Goal: Task Accomplishment & Management: Complete application form

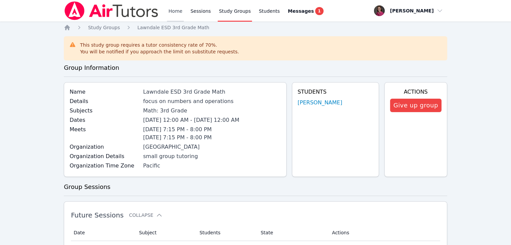
click at [175, 9] on link "Home" at bounding box center [175, 11] width 16 height 22
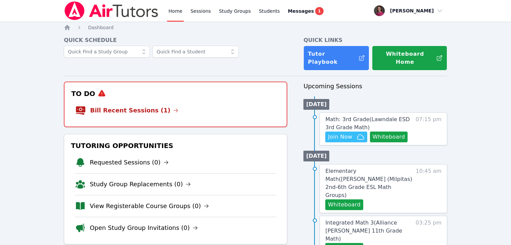
click at [167, 108] on li "Bill Recent Sessions (1)" at bounding box center [175, 111] width 201 height 22
click at [140, 106] on link "Bill Recent Sessions (1)" at bounding box center [134, 110] width 88 height 9
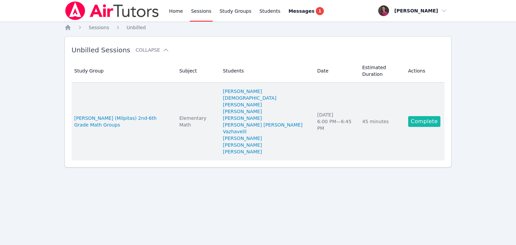
click at [422, 116] on link "Complete" at bounding box center [424, 121] width 32 height 11
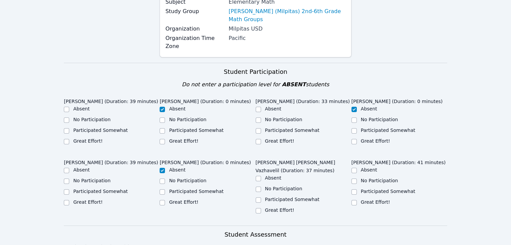
scroll to position [97, 0]
click at [67, 128] on input "Participated Somewhat" at bounding box center [66, 130] width 5 height 5
checkbox input "true"
click at [259, 128] on input "Participated Somewhat" at bounding box center [258, 130] width 5 height 5
checkbox input "true"
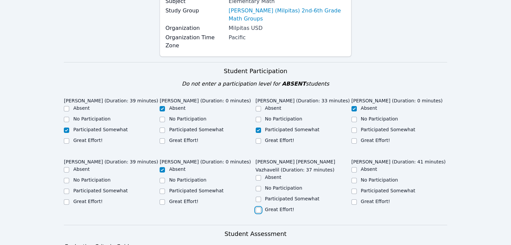
click at [258, 208] on input "Great Effort!" at bounding box center [258, 210] width 5 height 5
checkbox input "true"
click at [69, 189] on input "Participated Somewhat" at bounding box center [66, 191] width 5 height 5
checkbox input "true"
click at [66, 178] on input "No Participation" at bounding box center [66, 180] width 5 height 5
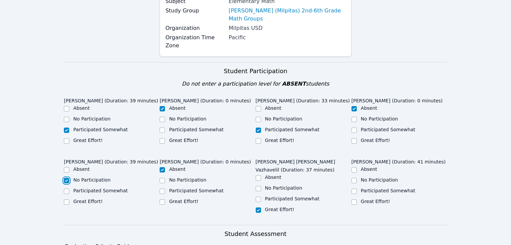
checkbox input "true"
checkbox input "false"
click at [356, 189] on input "Participated Somewhat" at bounding box center [353, 191] width 5 height 5
checkbox input "true"
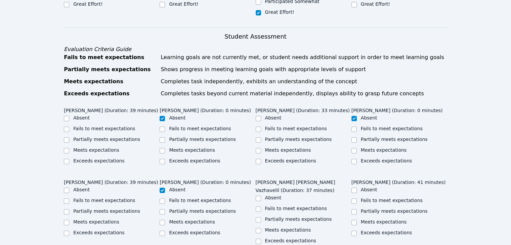
scroll to position [296, 0]
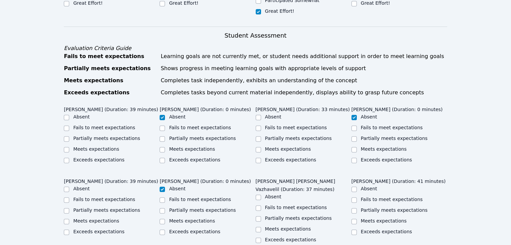
click at [69, 124] on div at bounding box center [66, 128] width 5 height 8
click at [64, 124] on div at bounding box center [66, 128] width 5 height 8
click at [68, 126] on input "Fails to meet expectations" at bounding box center [66, 128] width 5 height 5
checkbox input "true"
click at [68, 198] on input "Fails to meet expectations" at bounding box center [66, 200] width 5 height 5
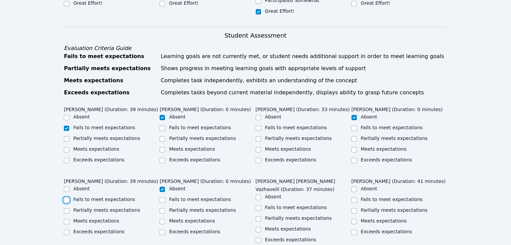
checkbox input "true"
click at [260, 126] on input "Fails to meet expectations" at bounding box center [258, 128] width 5 height 5
checkbox input "true"
click at [258, 216] on input "Partially meets expectations" at bounding box center [258, 218] width 5 height 5
checkbox input "true"
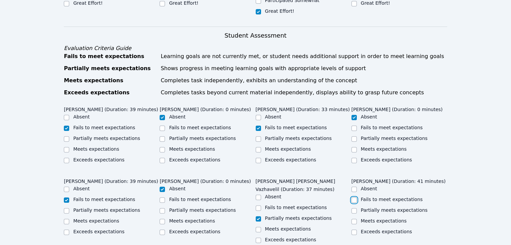
click at [355, 198] on input "Fails to meet expectations" at bounding box center [353, 200] width 5 height 5
checkbox input "true"
click at [68, 136] on input "Partially meets expectations" at bounding box center [66, 138] width 5 height 5
checkbox input "true"
checkbox input "false"
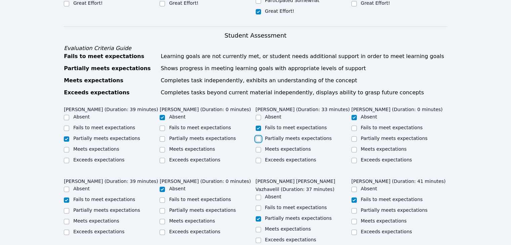
click at [257, 136] on input "Partially meets expectations" at bounding box center [258, 138] width 5 height 5
checkbox input "true"
checkbox input "false"
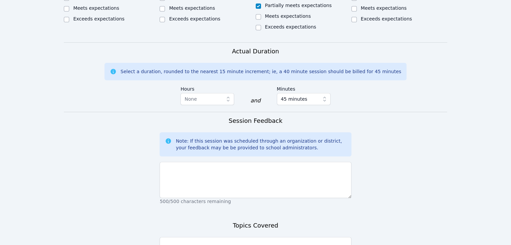
scroll to position [564, 0]
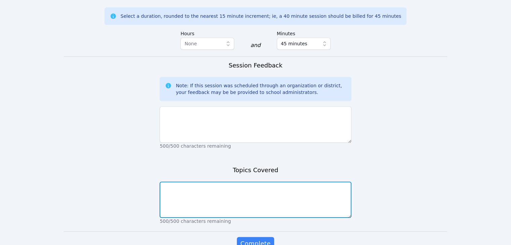
click at [207, 182] on textarea at bounding box center [255, 200] width 191 height 36
type textarea "Today we wrapped up our review of place value."
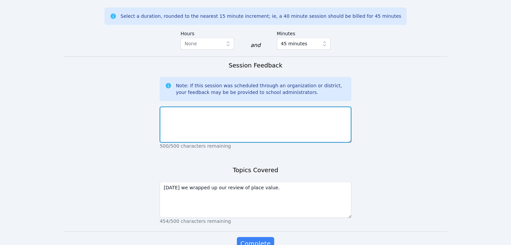
click at [167, 106] on textarea at bounding box center [255, 124] width 191 height 36
click at [203, 111] on textarea at bounding box center [255, 124] width 191 height 36
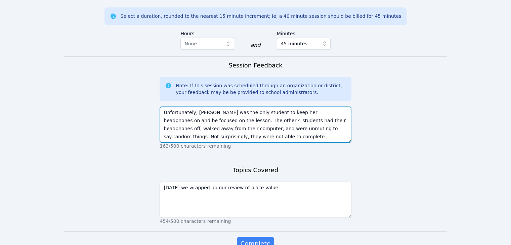
scroll to position [5, 0]
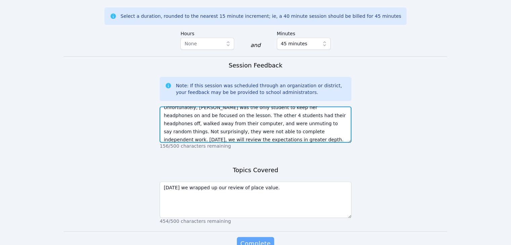
type textarea "Unfortunately, Erika was the only student to keep her headphones on and be focu…"
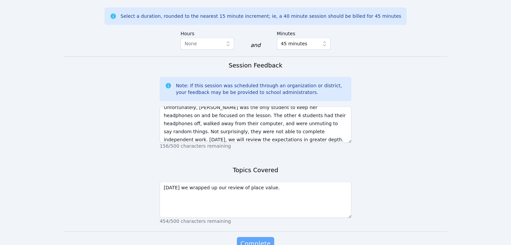
click at [263, 239] on span "Complete" at bounding box center [255, 243] width 30 height 9
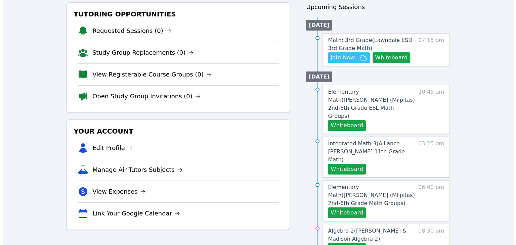
scroll to position [87, 0]
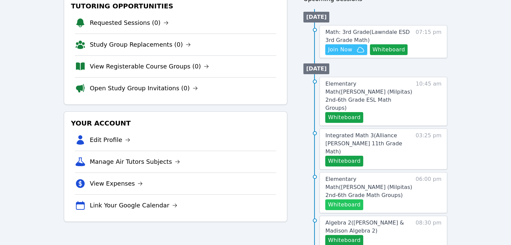
click at [349, 200] on button "Whiteboard" at bounding box center [344, 205] width 38 height 11
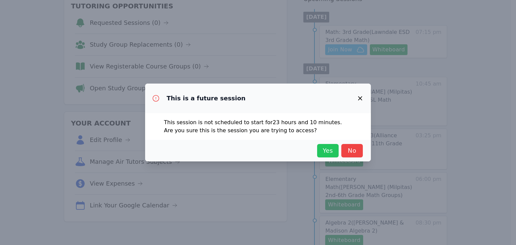
click at [327, 150] on span "Yes" at bounding box center [327, 150] width 15 height 9
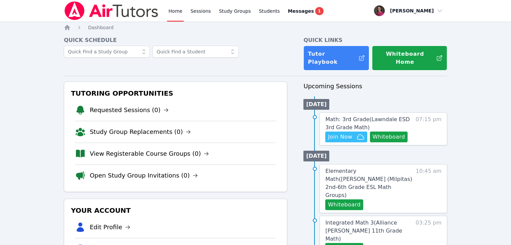
click at [361, 116] on span "Math: 3rd Grade ( Lawndale ESD 3rd Grade Math )" at bounding box center [367, 123] width 84 height 14
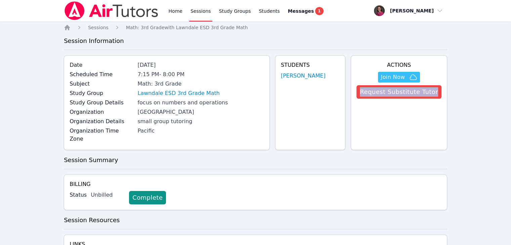
drag, startPoint x: 510, startPoint y: 80, endPoint x: 511, endPoint y: 88, distance: 8.9
click at [511, 88] on html "Home Sessions Study Groups Students Messages 1 Open user menu Rebecca Miller Op…" at bounding box center [255, 122] width 511 height 245
click at [171, 14] on link "Home" at bounding box center [175, 11] width 16 height 22
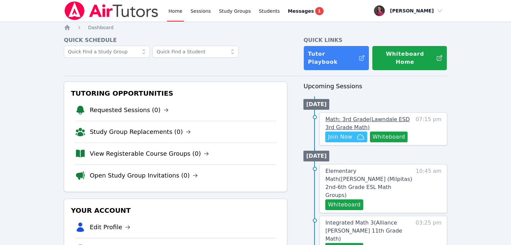
click at [349, 116] on span "Math: 3rd Grade ( Lawndale ESD 3rd Grade Math )" at bounding box center [367, 123] width 84 height 14
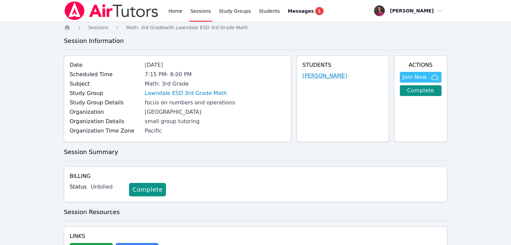
click at [333, 72] on link "[PERSON_NAME]" at bounding box center [324, 76] width 45 height 8
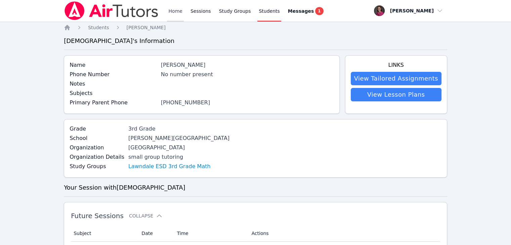
click at [177, 10] on link "Home" at bounding box center [175, 11] width 16 height 22
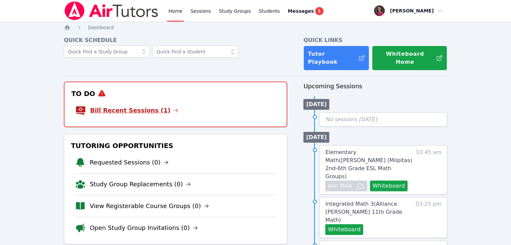
click at [134, 106] on link "Bill Recent Sessions (1)" at bounding box center [134, 110] width 88 height 9
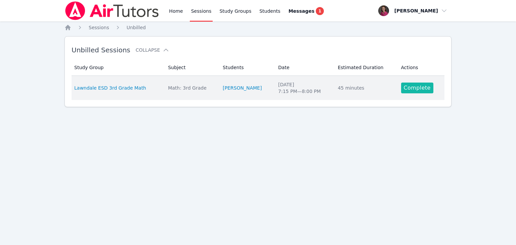
click at [407, 85] on link "Complete" at bounding box center [417, 88] width 32 height 11
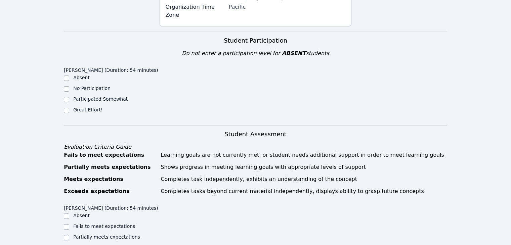
scroll to position [143, 0]
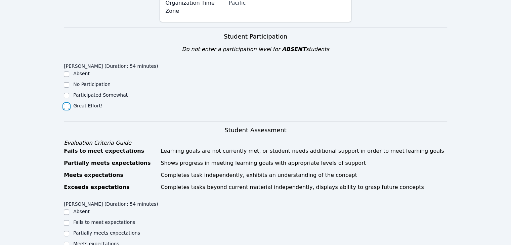
click at [69, 104] on input "Great Effort!" at bounding box center [66, 106] width 5 height 5
checkbox input "true"
click at [66, 231] on input "Partially meets expectations" at bounding box center [66, 233] width 5 height 5
checkbox input "true"
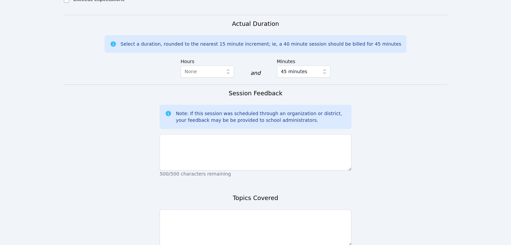
scroll to position [420, 0]
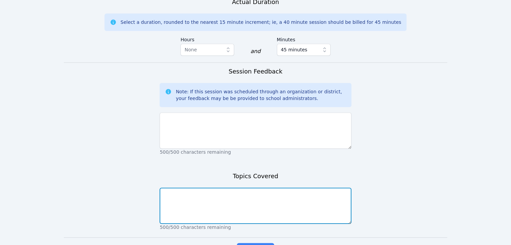
click at [226, 202] on textarea at bounding box center [255, 206] width 191 height 36
type textarea "I"
type textarea "Introductions, expectations, navigating the whiteboard, and rounding."
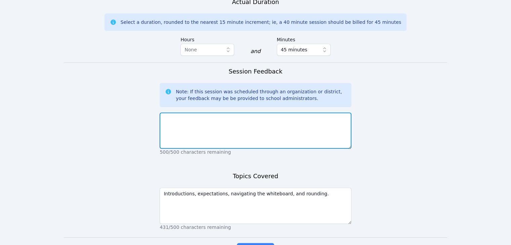
click at [182, 123] on textarea at bounding box center [255, 131] width 191 height 36
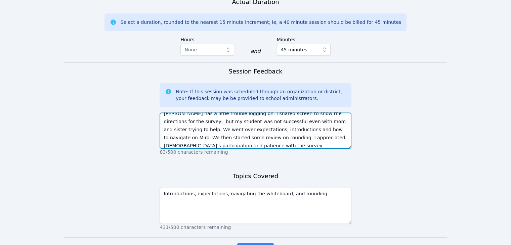
scroll to position [13, 0]
type textarea "[PERSON_NAME] has a little trouble logging on. I shared screen to show the dire…"
